Goal: Information Seeking & Learning: Learn about a topic

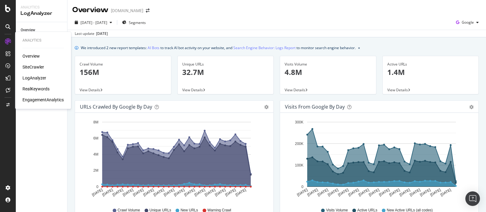
click at [36, 56] on div "Overview" at bounding box center [30, 56] width 17 height 6
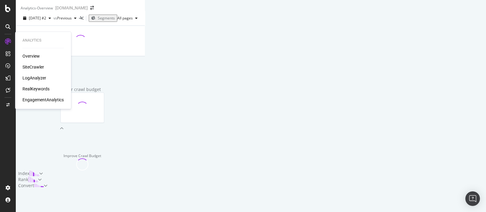
click at [36, 80] on div "LogAnalyzer" at bounding box center [34, 78] width 24 height 6
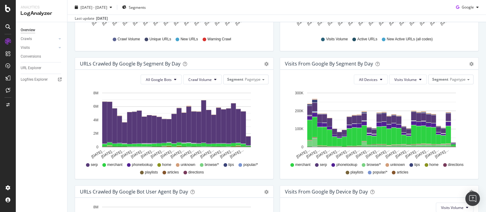
scroll to position [103, 0]
